Goal: Task Accomplishment & Management: Manage account settings

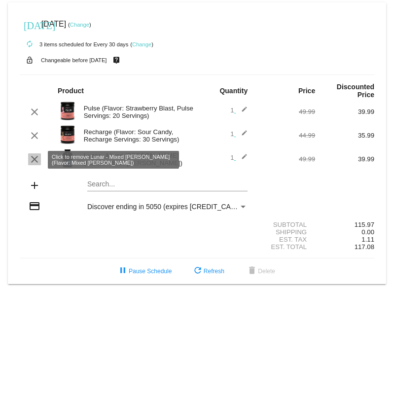
click at [35, 160] on mat-icon "clear" at bounding box center [35, 159] width 12 height 12
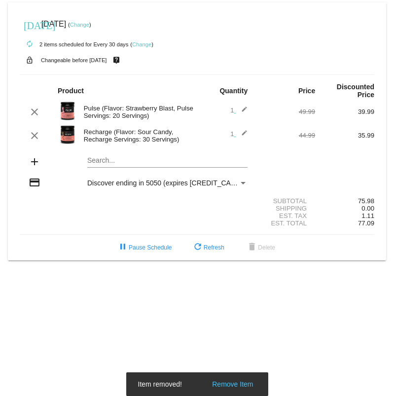
click at [96, 160] on mat-card "[DATE] [DATE] ( Change ) autorenew 2 items scheduled for Every 30 days ( Change…" at bounding box center [197, 131] width 378 height 258
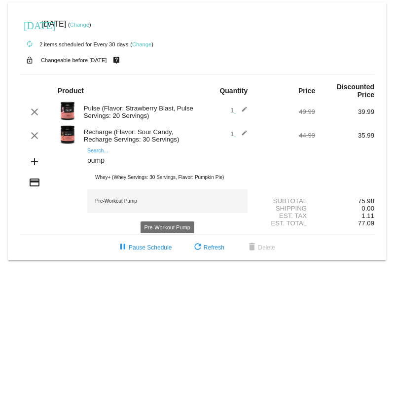
type input "pump"
click at [113, 201] on div "Pre-Workout Pump" at bounding box center [167, 201] width 160 height 24
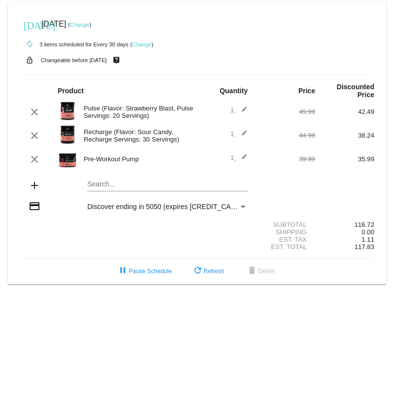
click at [31, 45] on mat-icon "autorenew" at bounding box center [30, 44] width 12 height 12
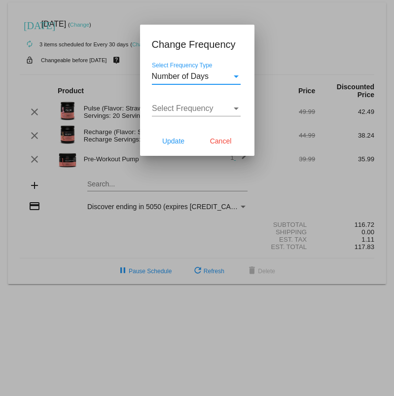
click at [182, 76] on span "Number of Days" at bounding box center [180, 76] width 57 height 8
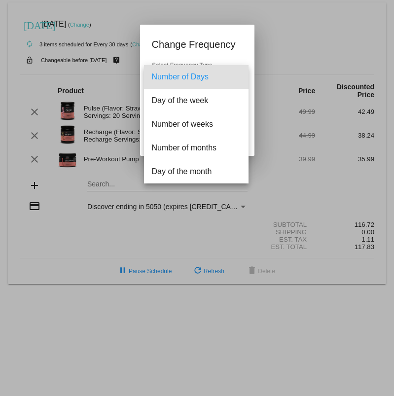
click at [287, 34] on div at bounding box center [197, 198] width 394 height 396
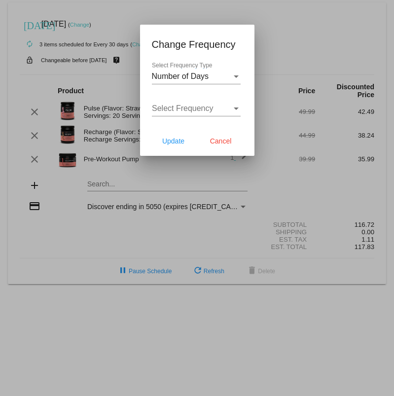
click at [199, 109] on span "Select Frequency" at bounding box center [183, 108] width 62 height 8
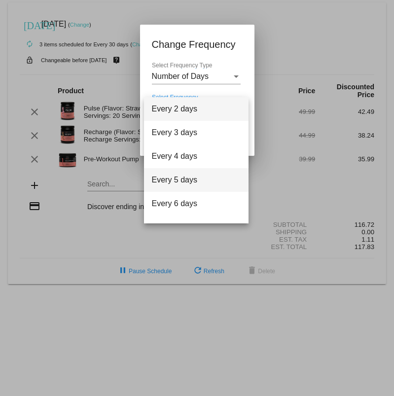
scroll to position [39, 0]
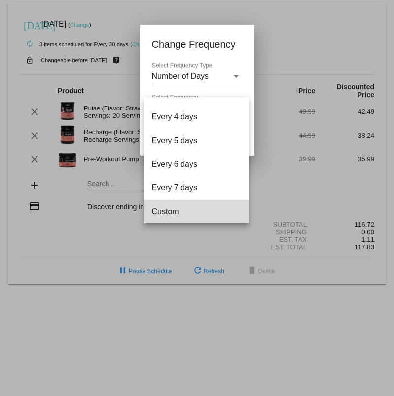
click at [171, 205] on span "Custom" at bounding box center [196, 212] width 89 height 24
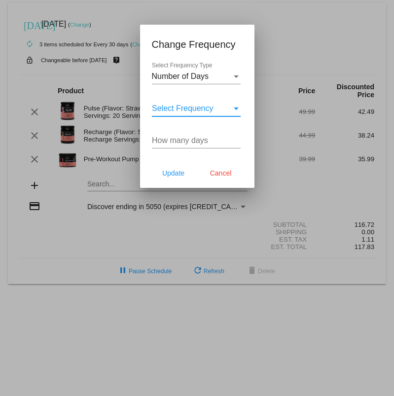
click at [194, 109] on span "Select Frequency" at bounding box center [183, 108] width 62 height 8
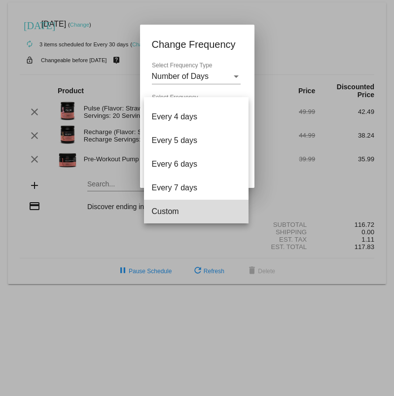
click at [176, 202] on span "Custom" at bounding box center [196, 212] width 89 height 24
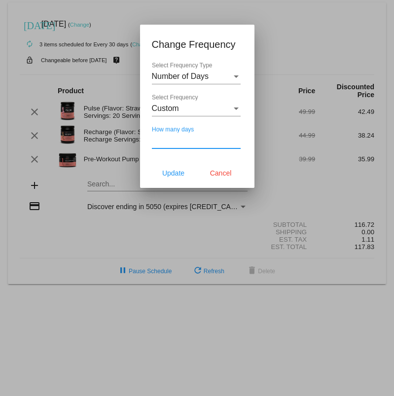
click at [176, 142] on input "How many days" at bounding box center [196, 140] width 89 height 9
type input "30"
click at [213, 175] on span "Cancel" at bounding box center [221, 173] width 22 height 8
